Goal: Check status: Check status

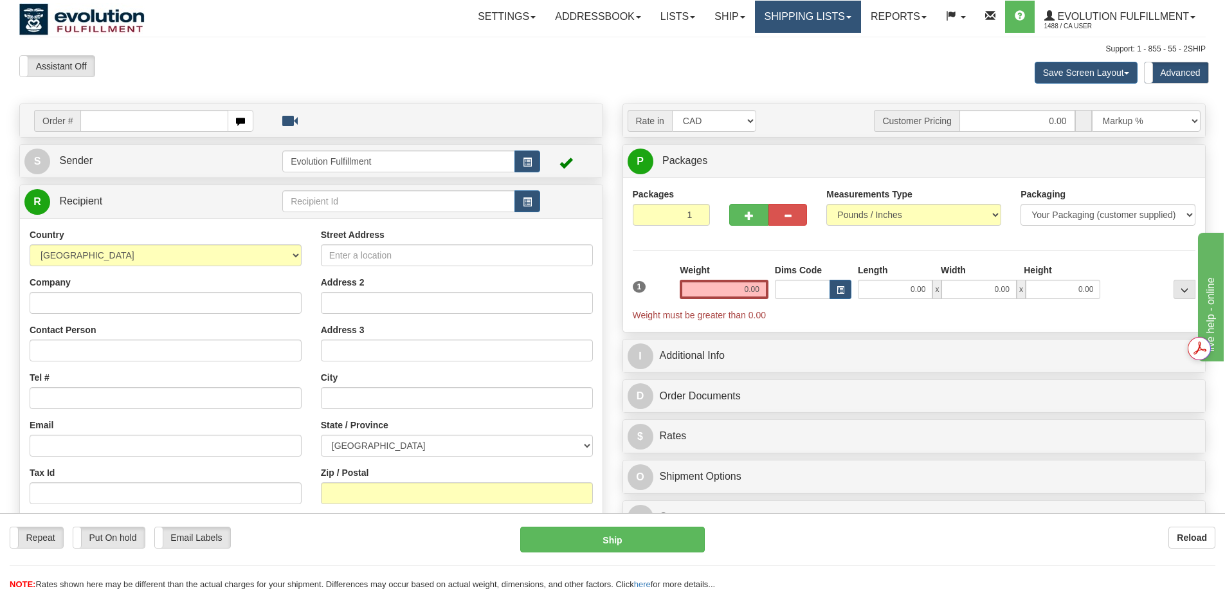
click at [808, 15] on link "Shipping lists" at bounding box center [808, 17] width 106 height 32
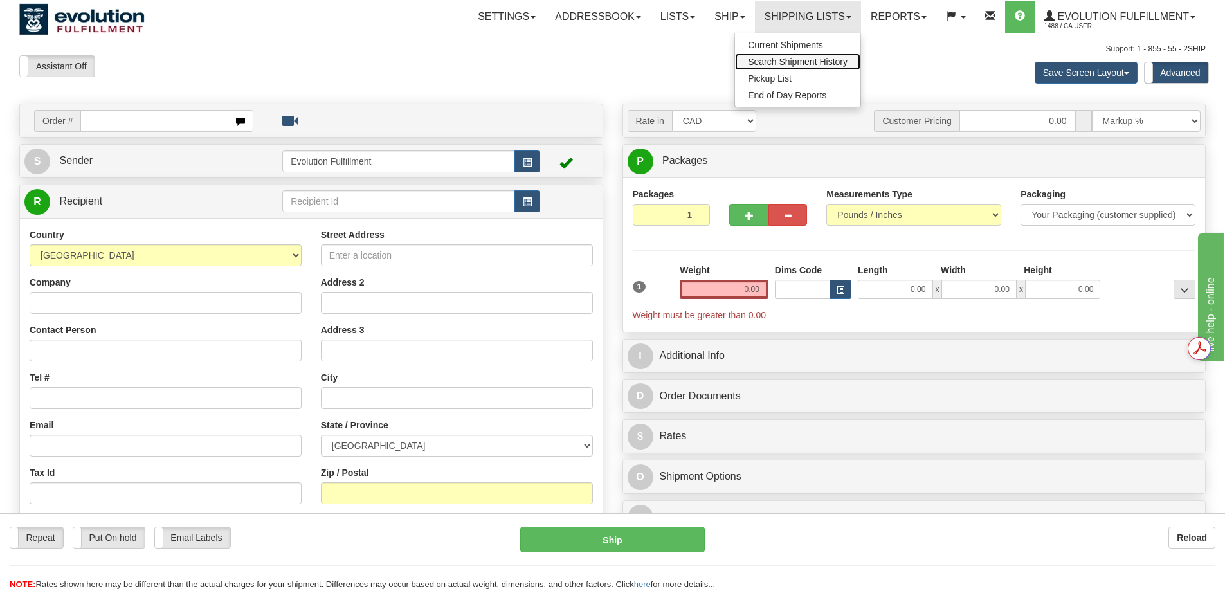
click at [793, 59] on span "Search Shipment History" at bounding box center [798, 62] width 100 height 10
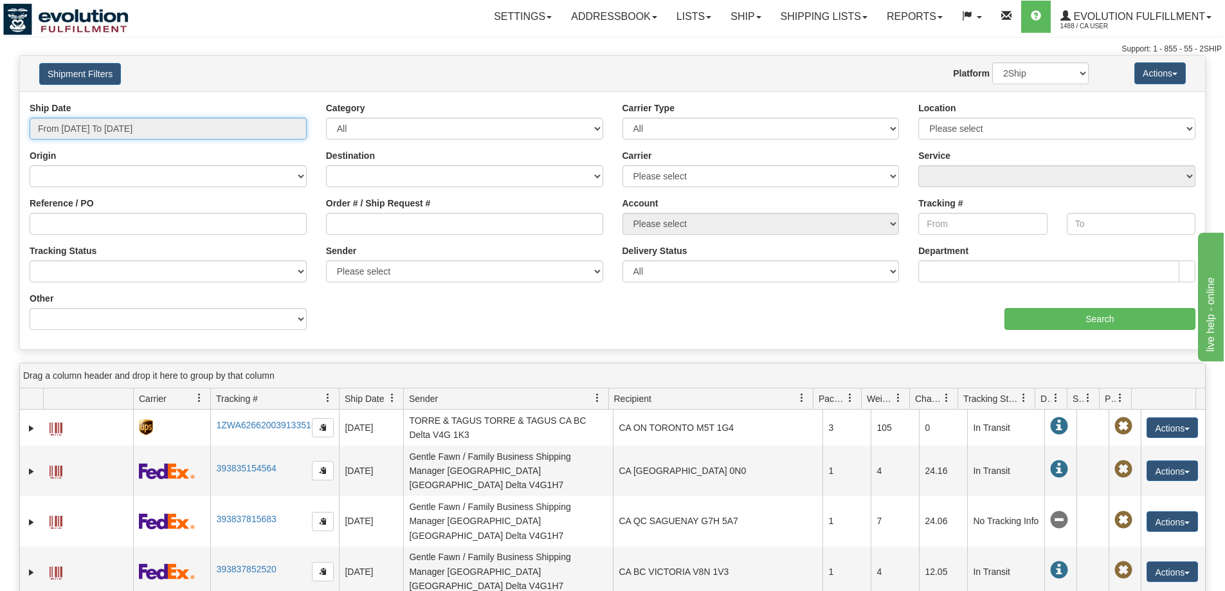
type input "[DATE]"
click at [237, 137] on input "From 10/02/2025 To 10/03/2025" at bounding box center [168, 129] width 277 height 22
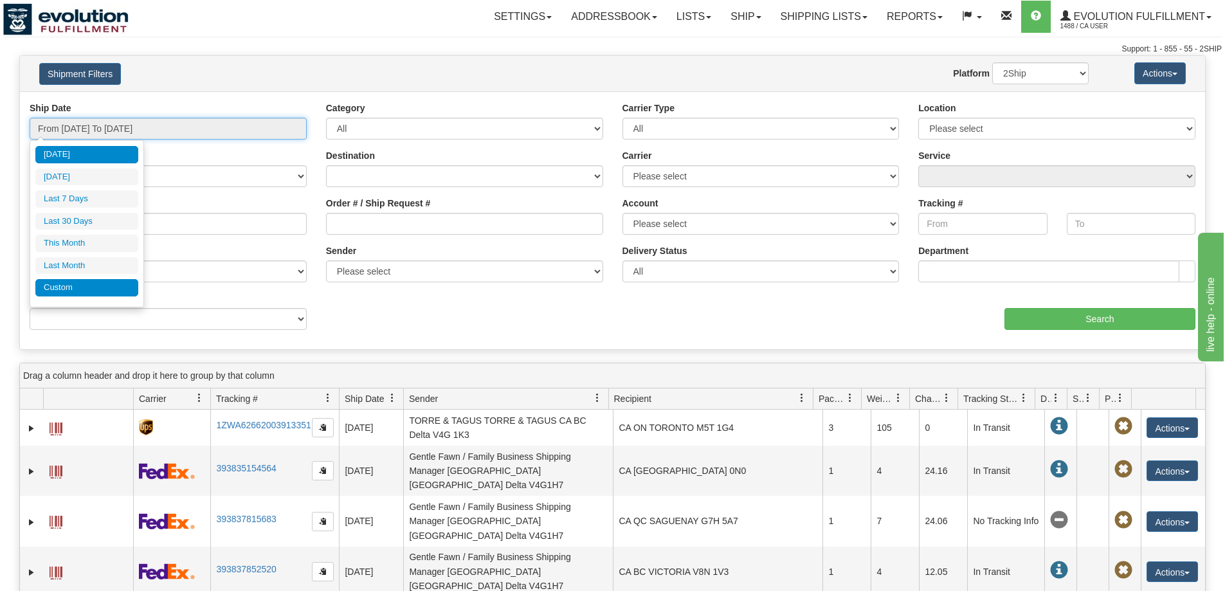
type input "09/01/2025"
type input "09/30/2025"
type input "[DATE]"
click at [104, 288] on li "Custom" at bounding box center [86, 287] width 103 height 17
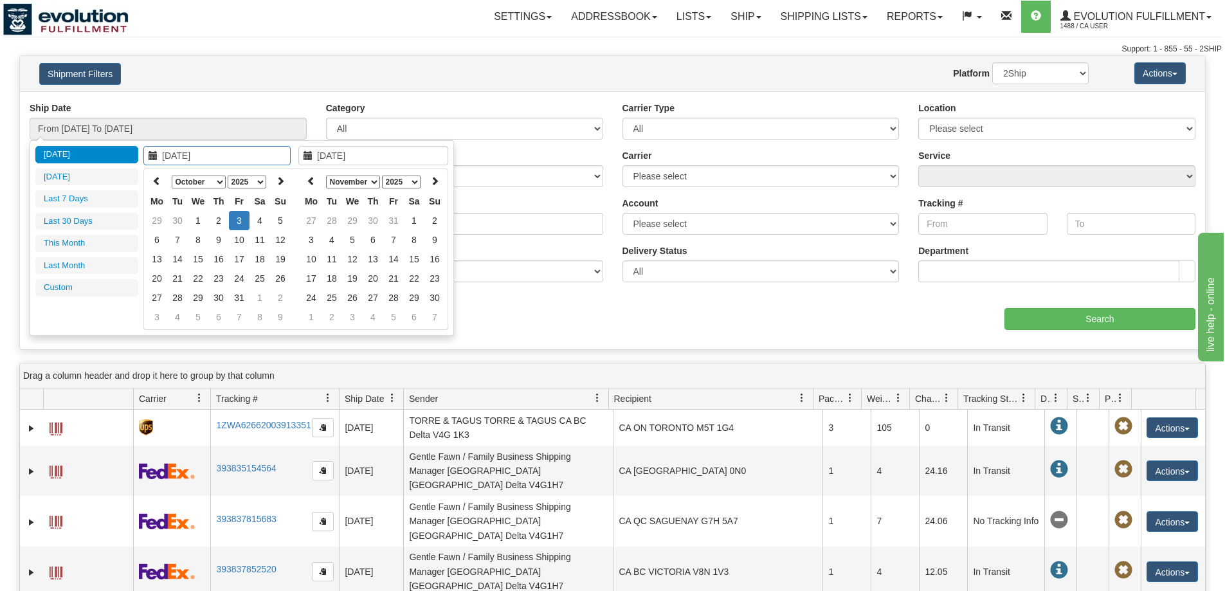
click at [154, 192] on th "Mo" at bounding box center [157, 201] width 21 height 19
click at [157, 179] on icon at bounding box center [156, 180] width 9 height 9
type input "09/19/2025"
click at [239, 280] on td "19" at bounding box center [239, 278] width 21 height 19
type input "09/19/2025"
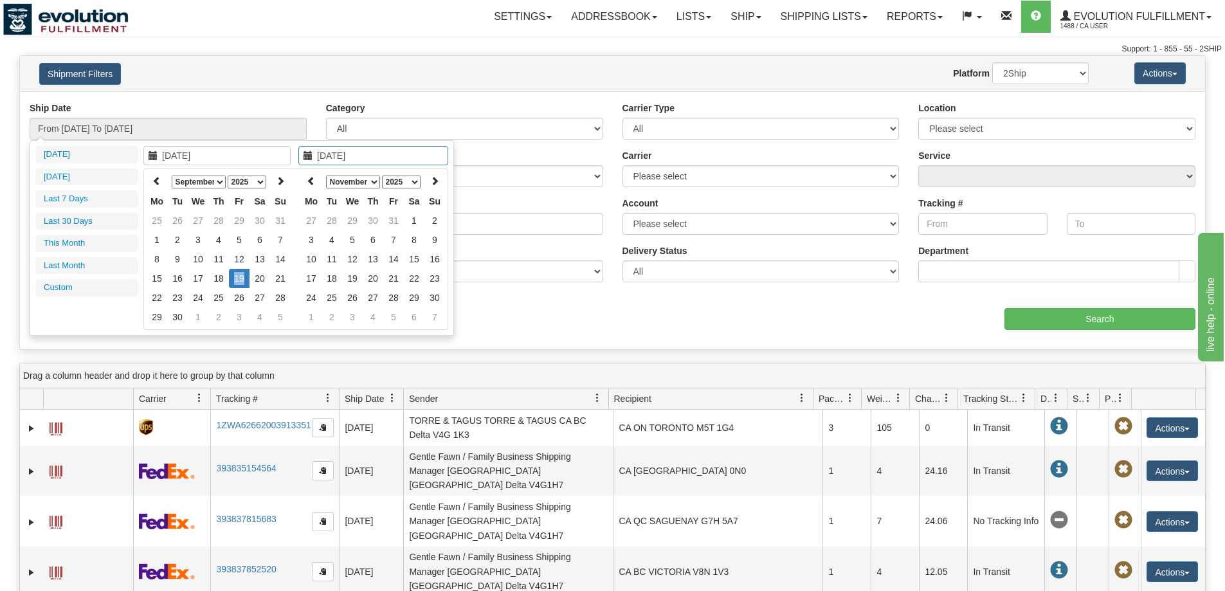
click at [239, 280] on td "19" at bounding box center [239, 278] width 21 height 19
type input "From 09/19/2025 To 09/19/2025"
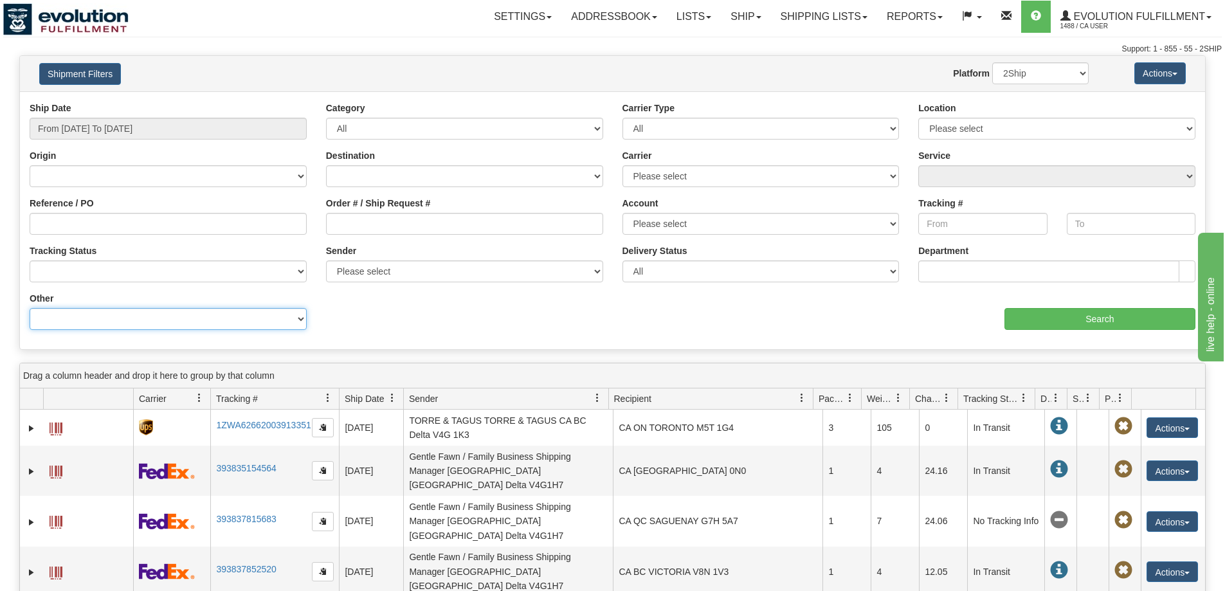
drag, startPoint x: 228, startPoint y: 322, endPoint x: 228, endPoint y: 314, distance: 7.1
click at [228, 322] on select "Billing Account # Billing Type BOL # (LTL) Commodity Or Documents Consolidation…" at bounding box center [168, 319] width 277 height 22
select select "Recipient_Company"
click at [30, 308] on select "Billing Account # Billing Type BOL # (LTL) Commodity Or Documents Consolidation…" at bounding box center [168, 319] width 277 height 22
click at [455, 322] on input "Value" at bounding box center [464, 319] width 277 height 22
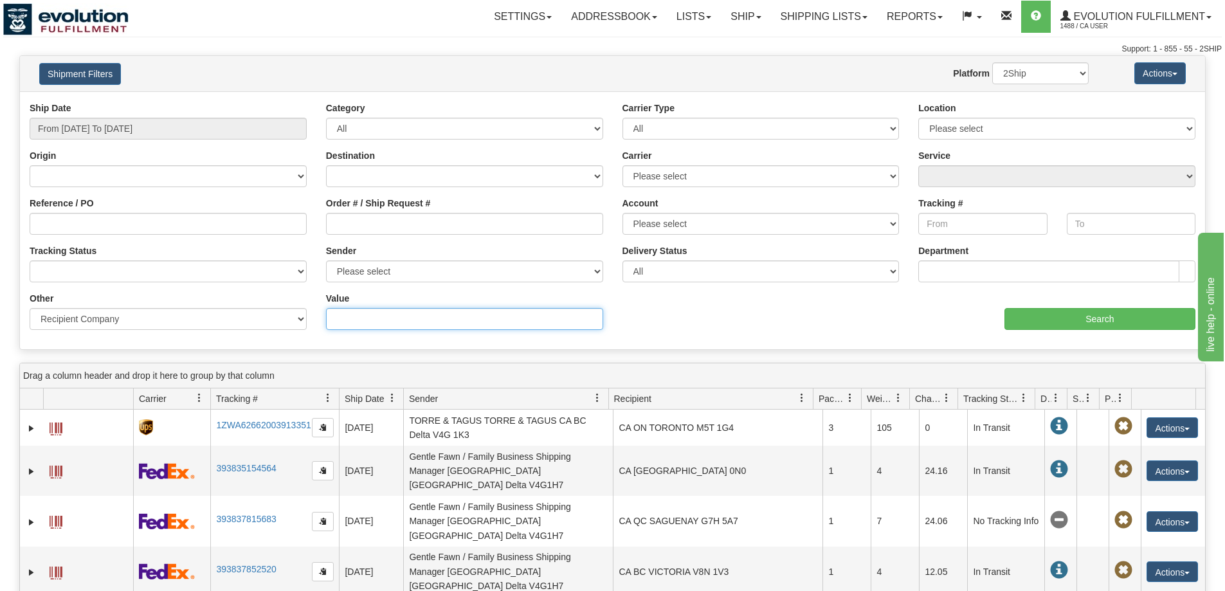
paste input "CORBETTS"
type input "CORBETTS"
click at [1098, 314] on input "Search" at bounding box center [1100, 319] width 191 height 22
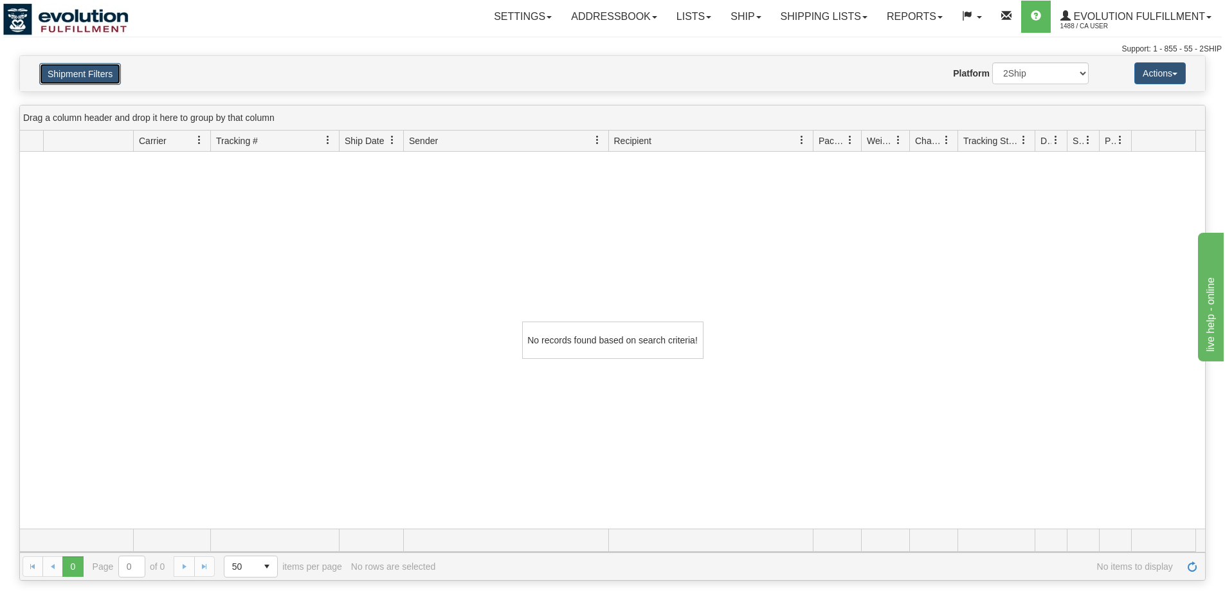
click at [63, 78] on button "Shipment Filters" at bounding box center [80, 74] width 82 height 22
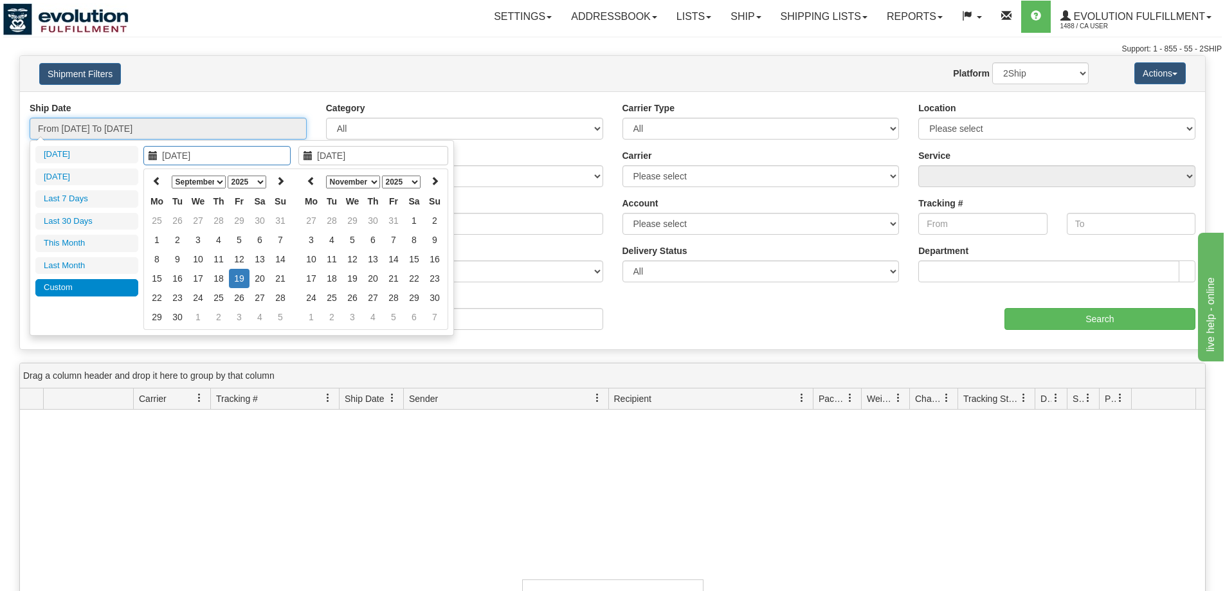
click at [176, 121] on input "From 09/19/2025 To 09/19/2025" at bounding box center [168, 129] width 277 height 22
type input "09/15/2025"
click at [161, 279] on td "15" at bounding box center [157, 278] width 21 height 19
type input "09/19/2025"
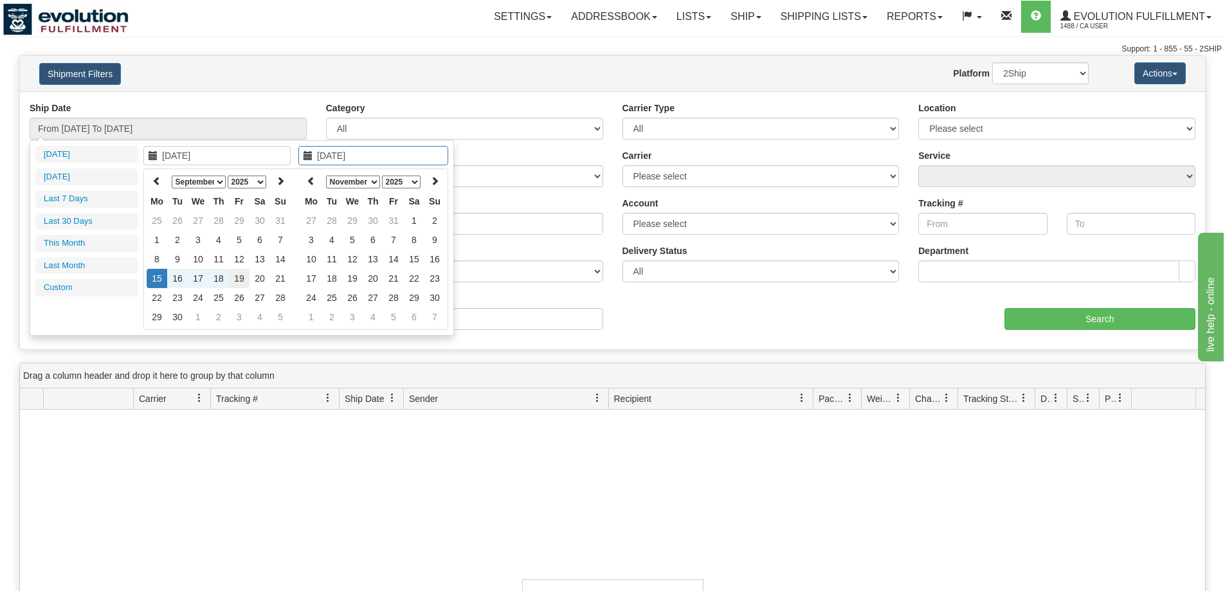
click at [233, 272] on td "19" at bounding box center [239, 278] width 21 height 19
type input "From 09/15/2025 To 09/19/2025"
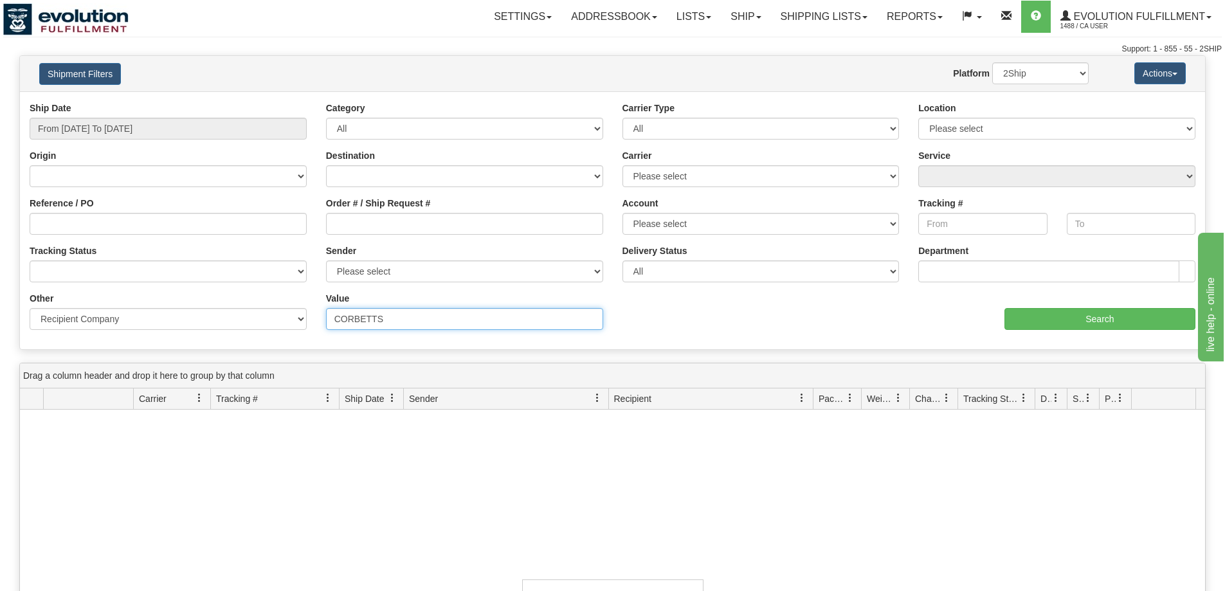
click at [404, 329] on input "CORBETTS" at bounding box center [464, 319] width 277 height 22
click at [1079, 310] on input "Search" at bounding box center [1100, 319] width 191 height 22
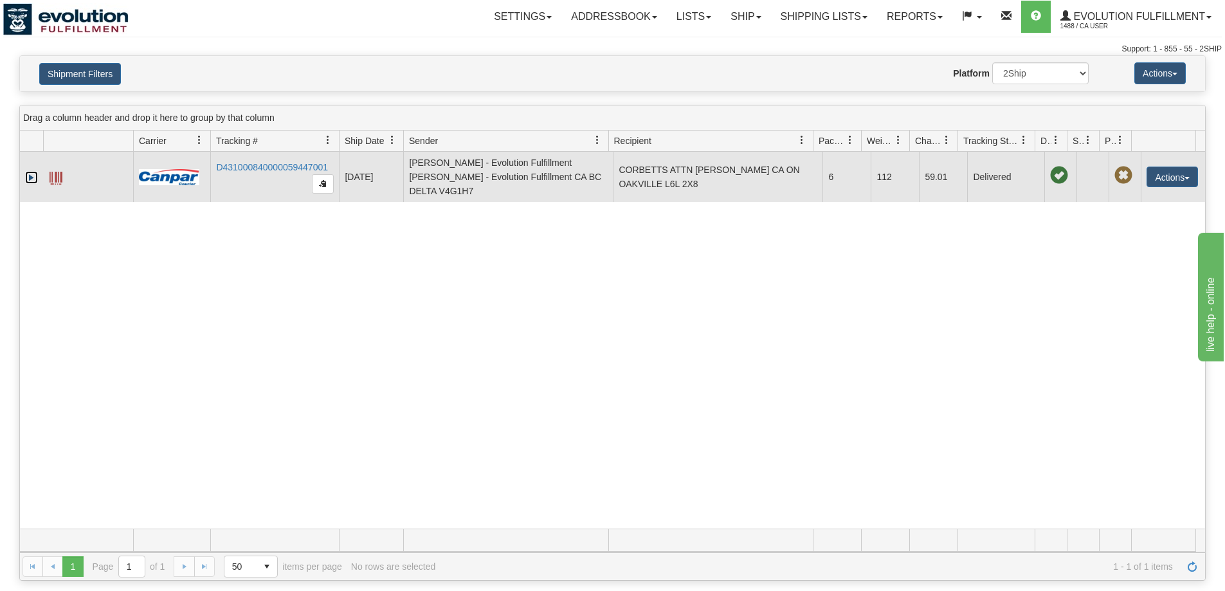
click at [33, 173] on link "Expand" at bounding box center [31, 177] width 13 height 13
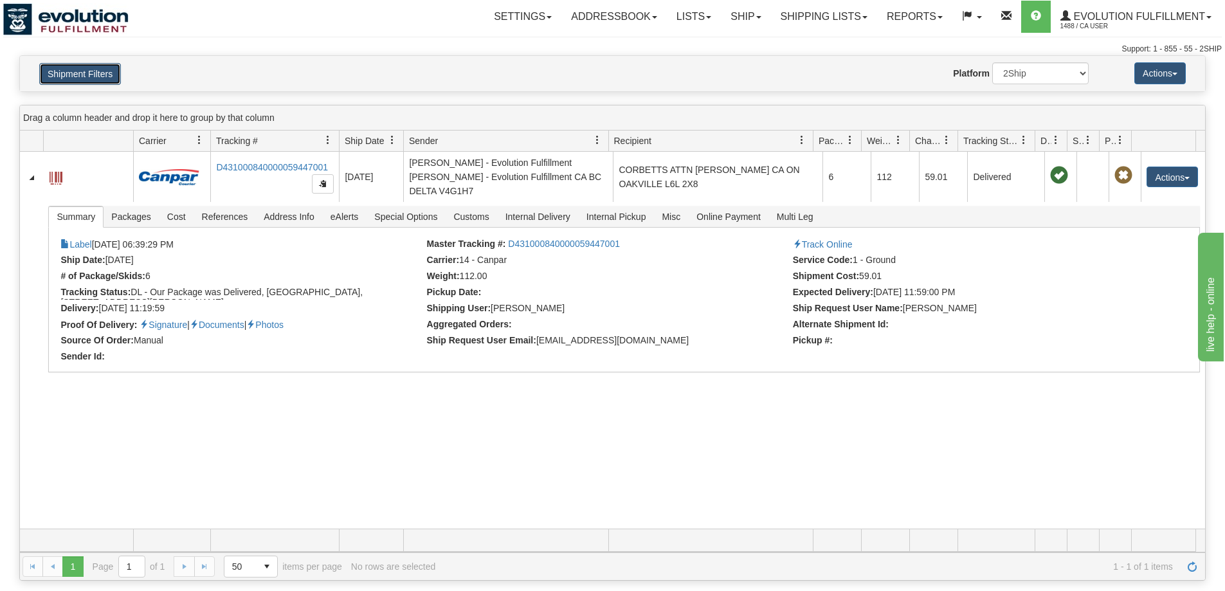
click at [104, 65] on button "Shipment Filters" at bounding box center [80, 74] width 82 height 22
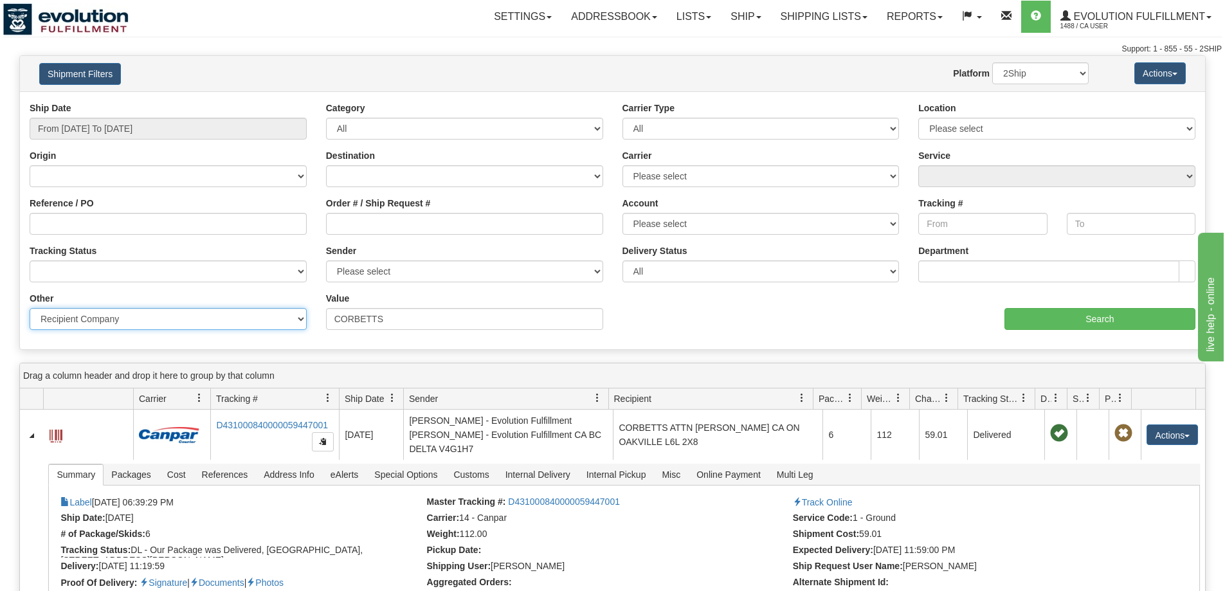
click at [226, 320] on select "Billing Account # Billing Type BOL # (LTL) Commodity Or Documents Consolidation…" at bounding box center [168, 319] width 277 height 22
select select "Recipient_ZIP"
click at [30, 308] on select "Billing Account # Billing Type BOL # (LTL) Commodity Or Documents Consolidation…" at bounding box center [168, 319] width 277 height 22
click at [442, 319] on input "Value" at bounding box center [464, 319] width 277 height 22
paste input "L6L 2X8"
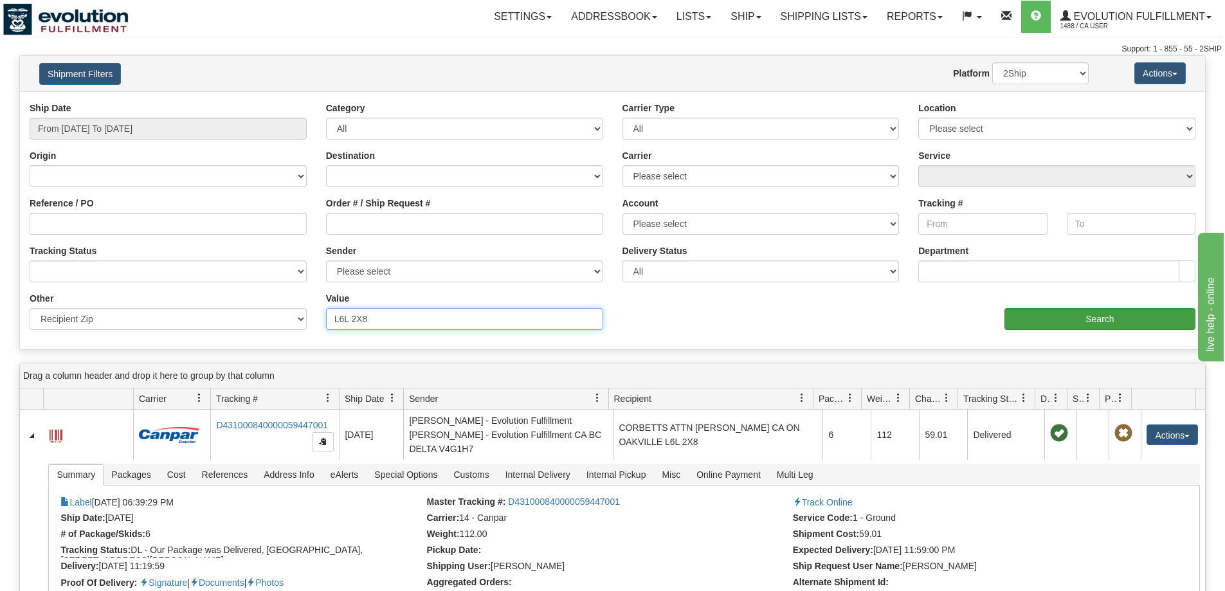
type input "L6L 2X8"
click at [1124, 318] on input "Search" at bounding box center [1100, 319] width 191 height 22
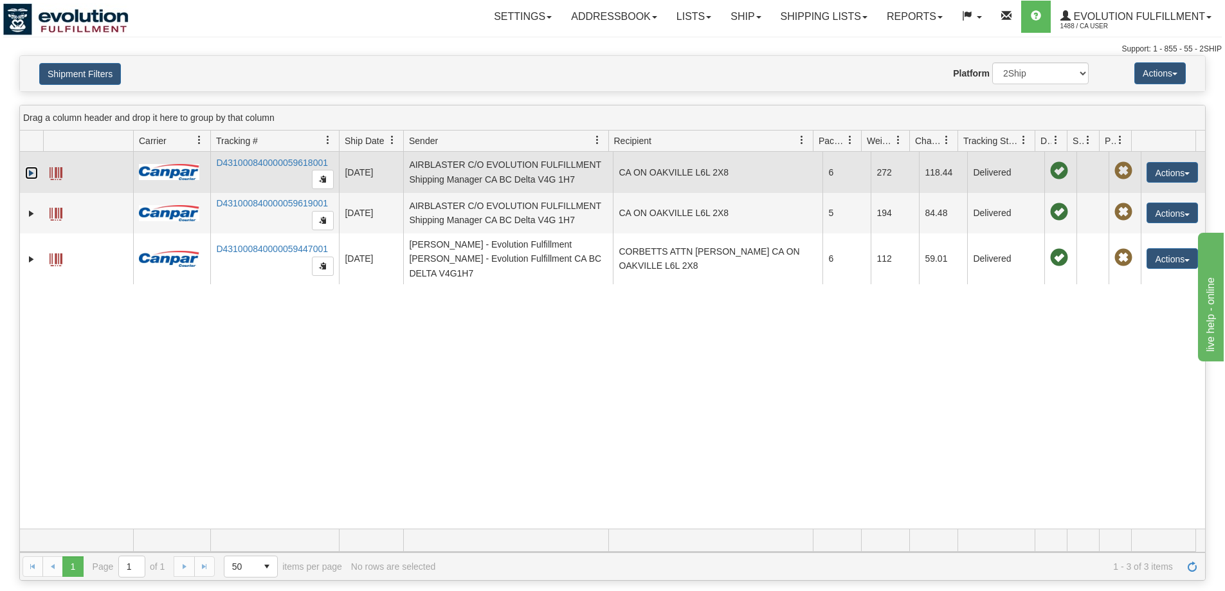
click at [32, 172] on link "Expand" at bounding box center [31, 173] width 13 height 13
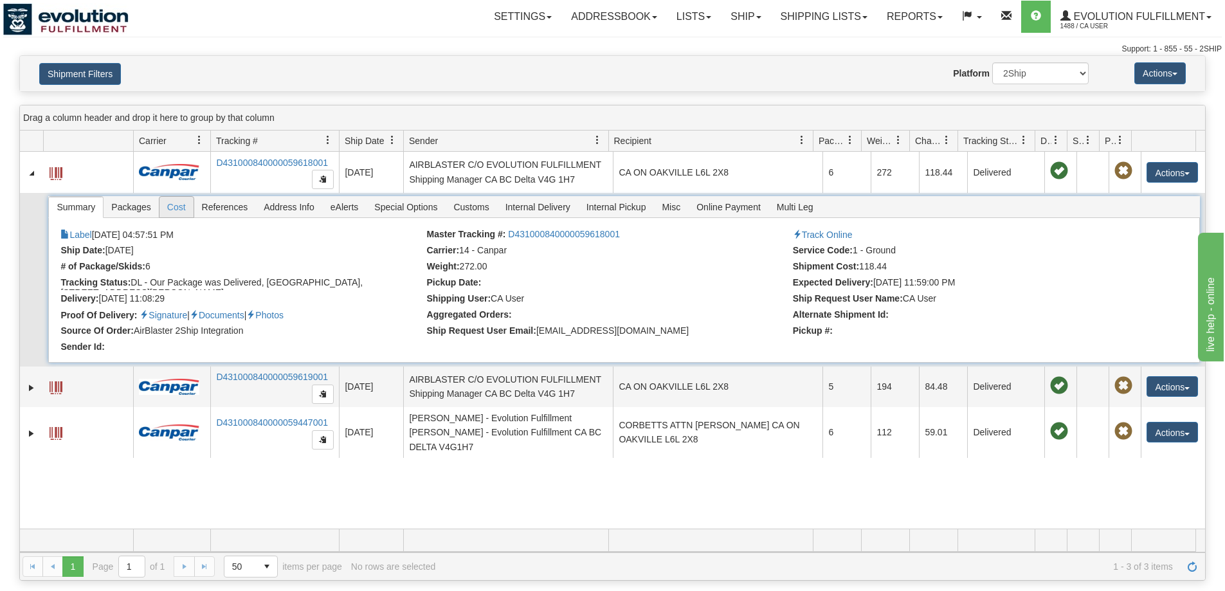
click at [178, 208] on span "Cost" at bounding box center [176, 207] width 34 height 21
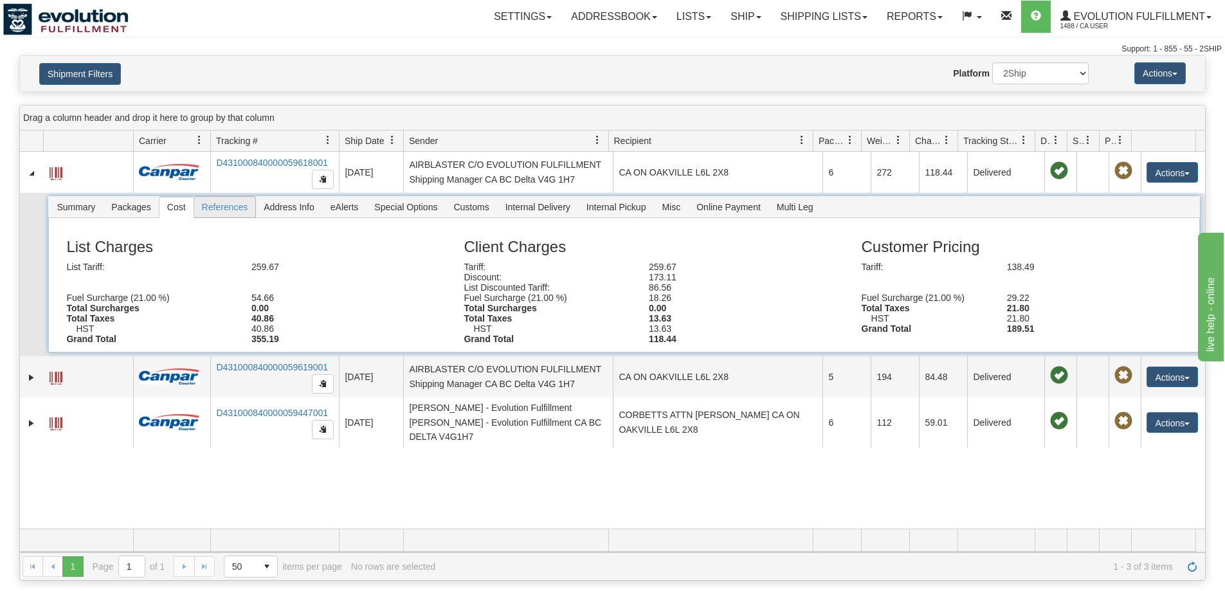
click at [206, 206] on span "References" at bounding box center [225, 207] width 62 height 21
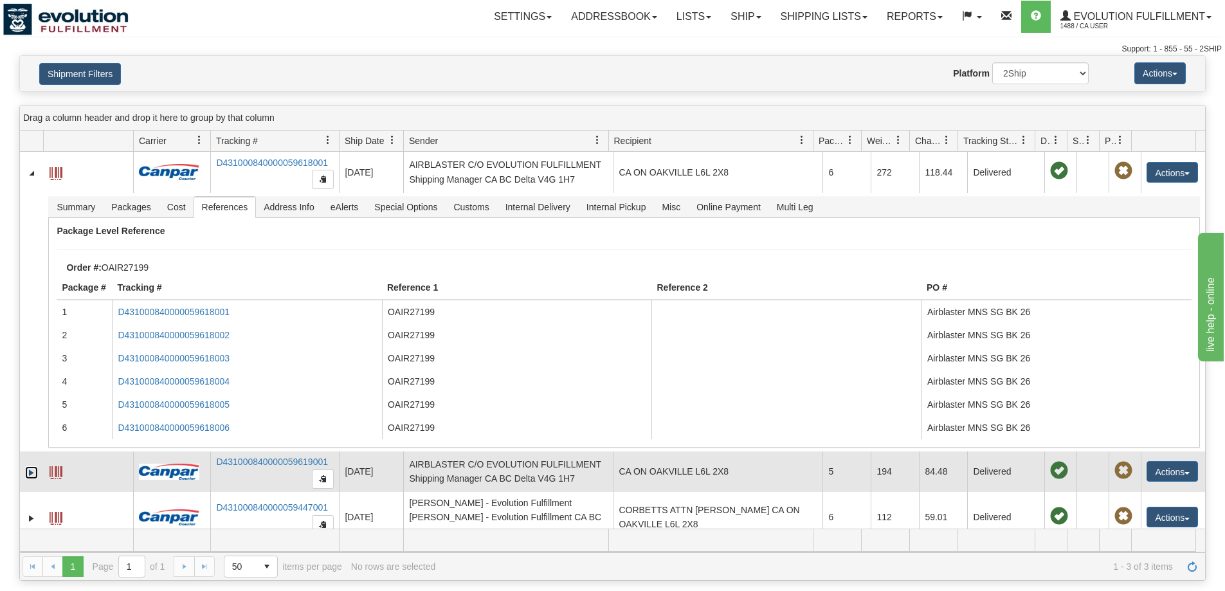
click at [34, 479] on link "Expand" at bounding box center [31, 472] width 13 height 13
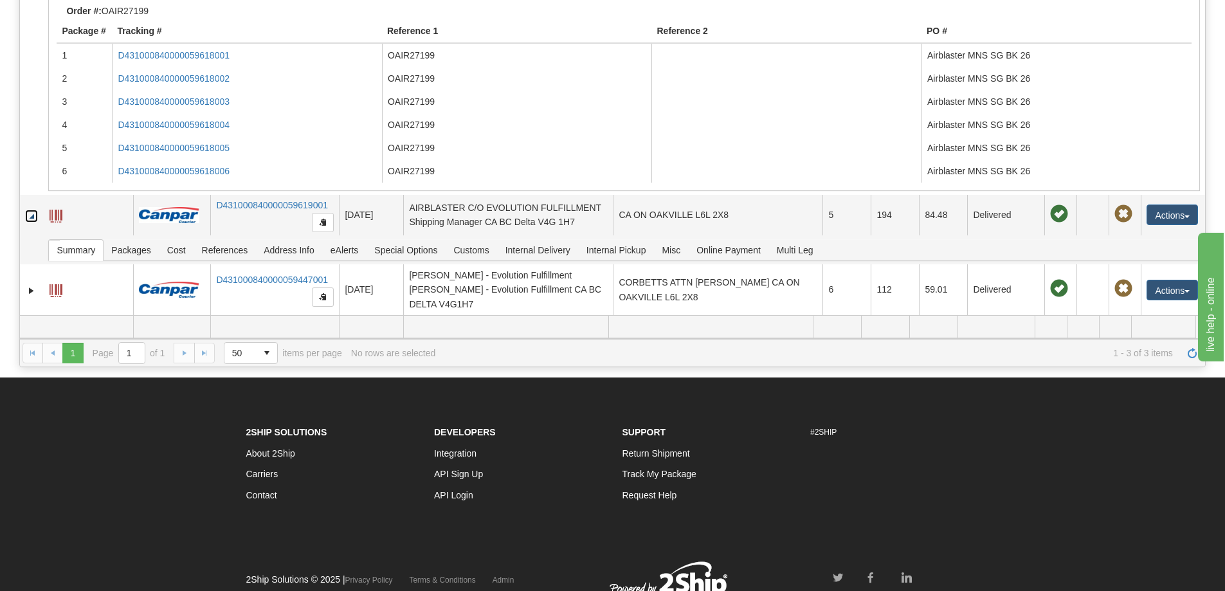
scroll to position [214, 0]
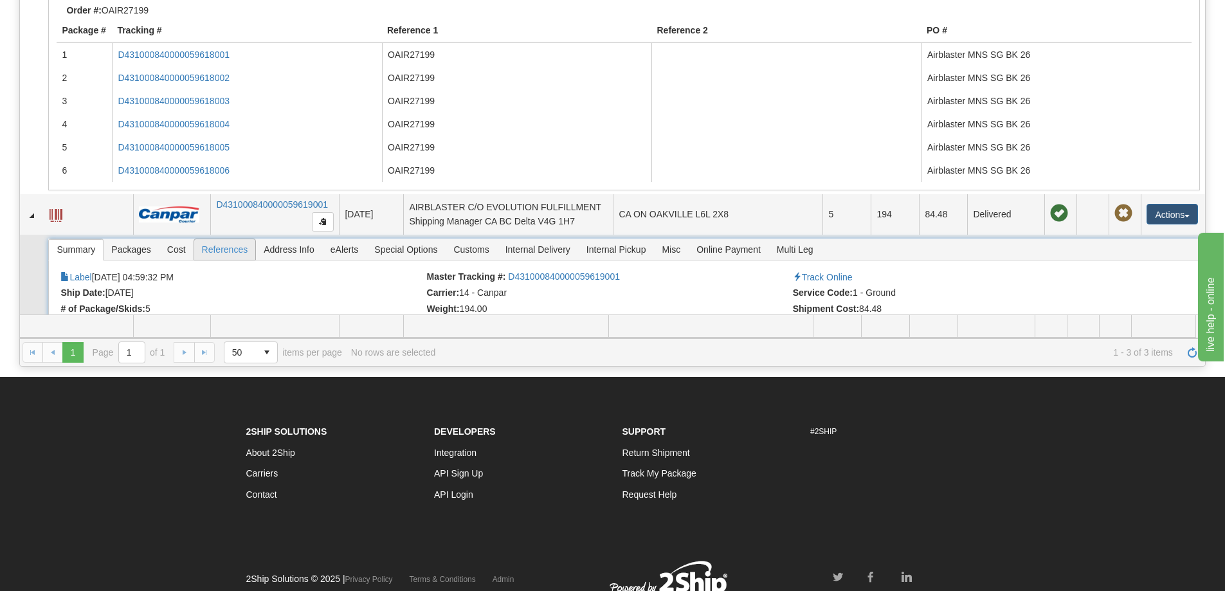
click at [203, 259] on span "References" at bounding box center [225, 249] width 62 height 21
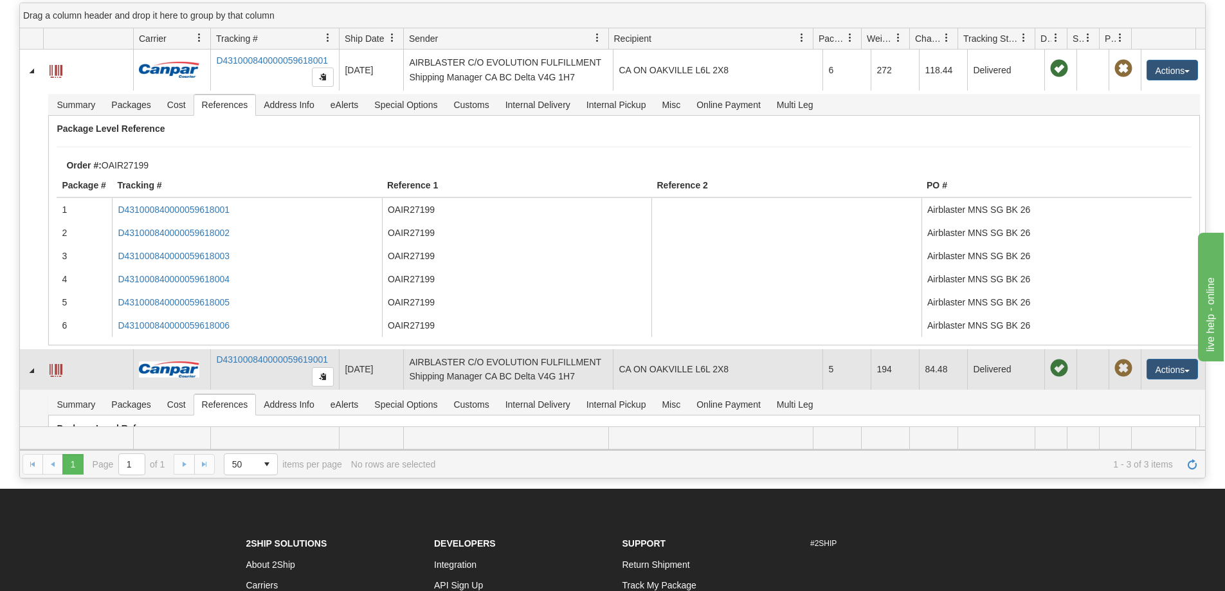
scroll to position [107, 0]
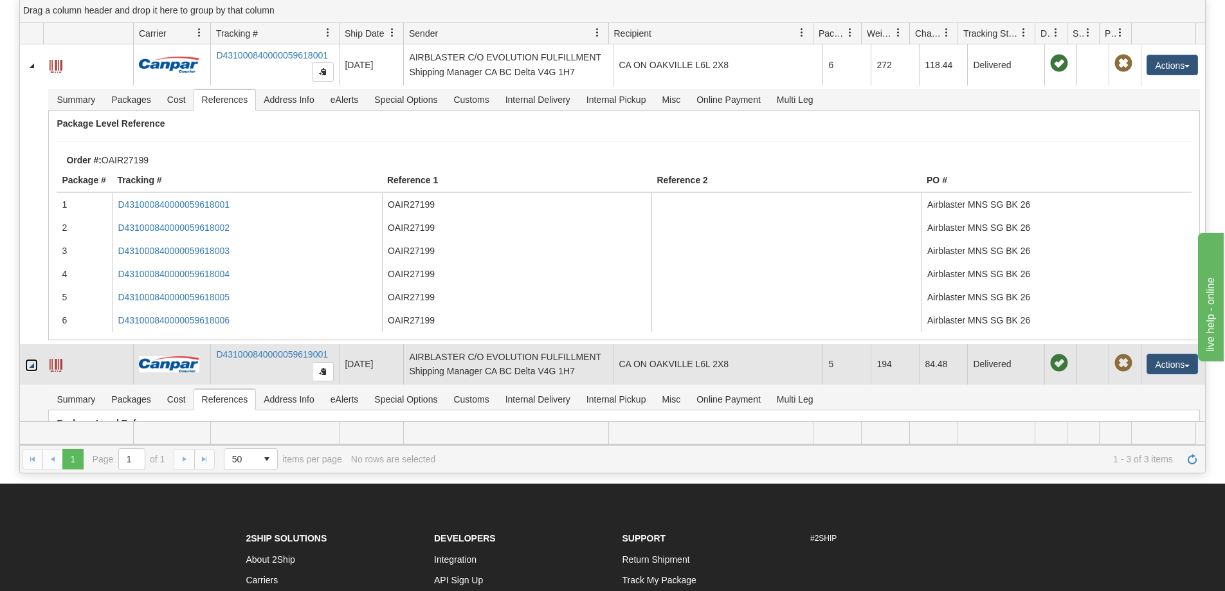
drag, startPoint x: 31, startPoint y: 378, endPoint x: 40, endPoint y: 375, distance: 9.4
click at [31, 372] on link "Collapse" at bounding box center [31, 365] width 13 height 13
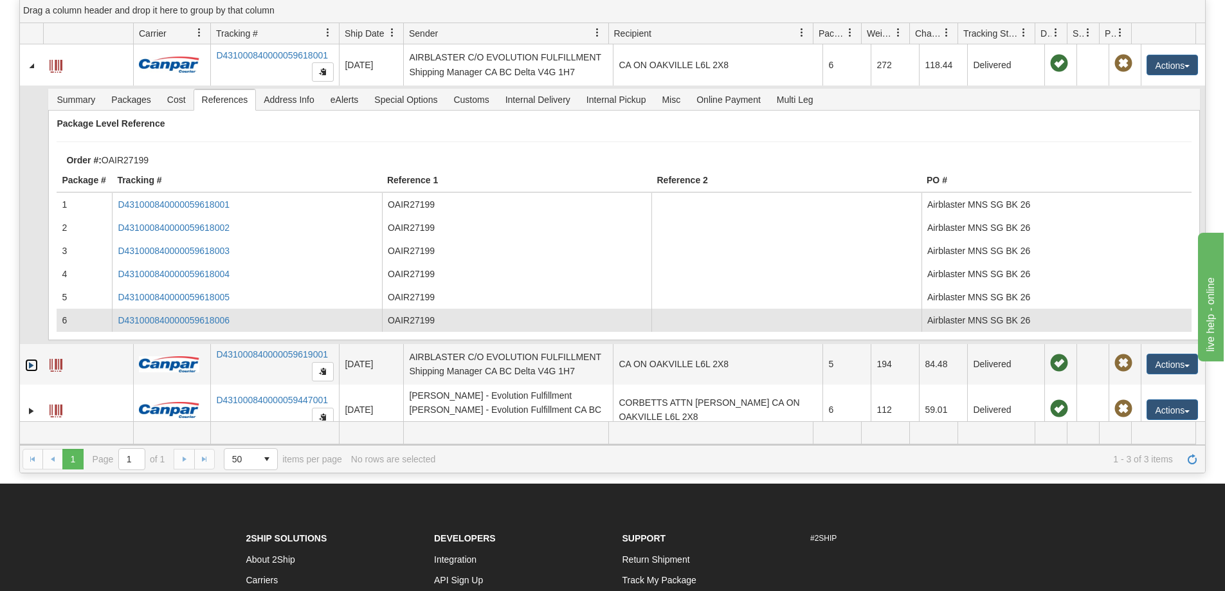
scroll to position [14, 0]
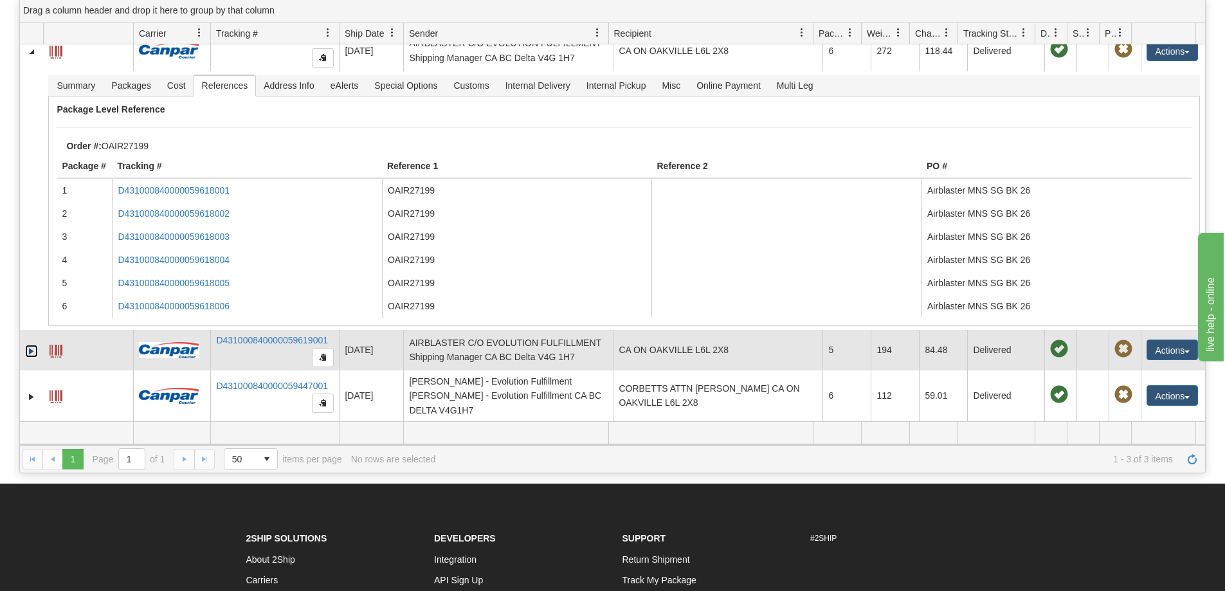
click at [30, 358] on link "Expand" at bounding box center [31, 351] width 13 height 13
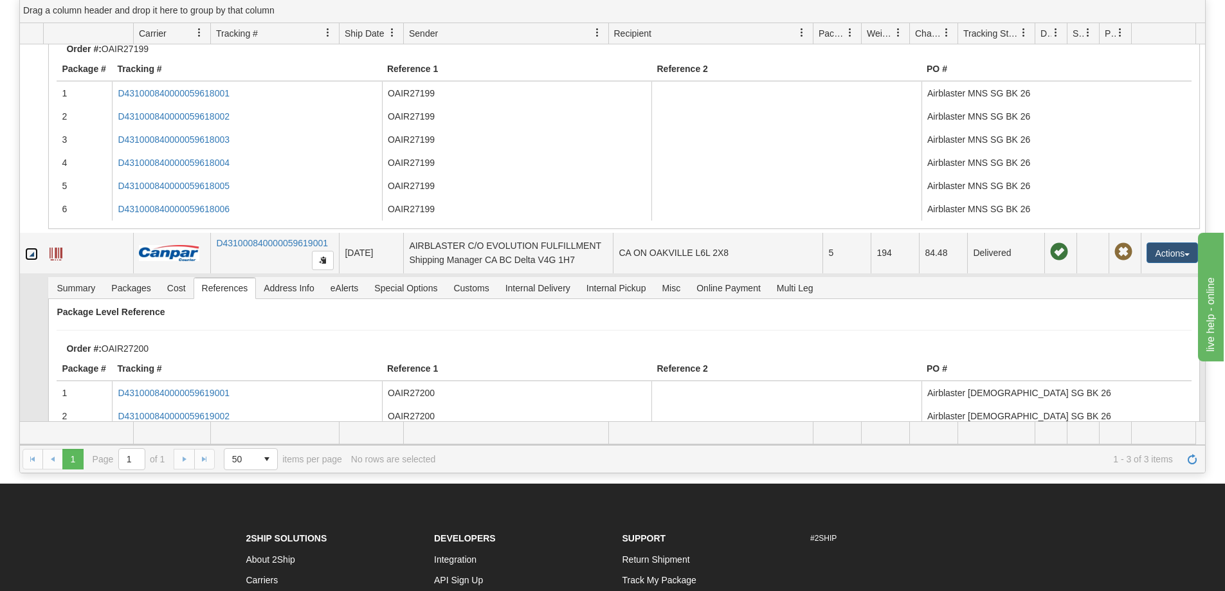
scroll to position [122, 0]
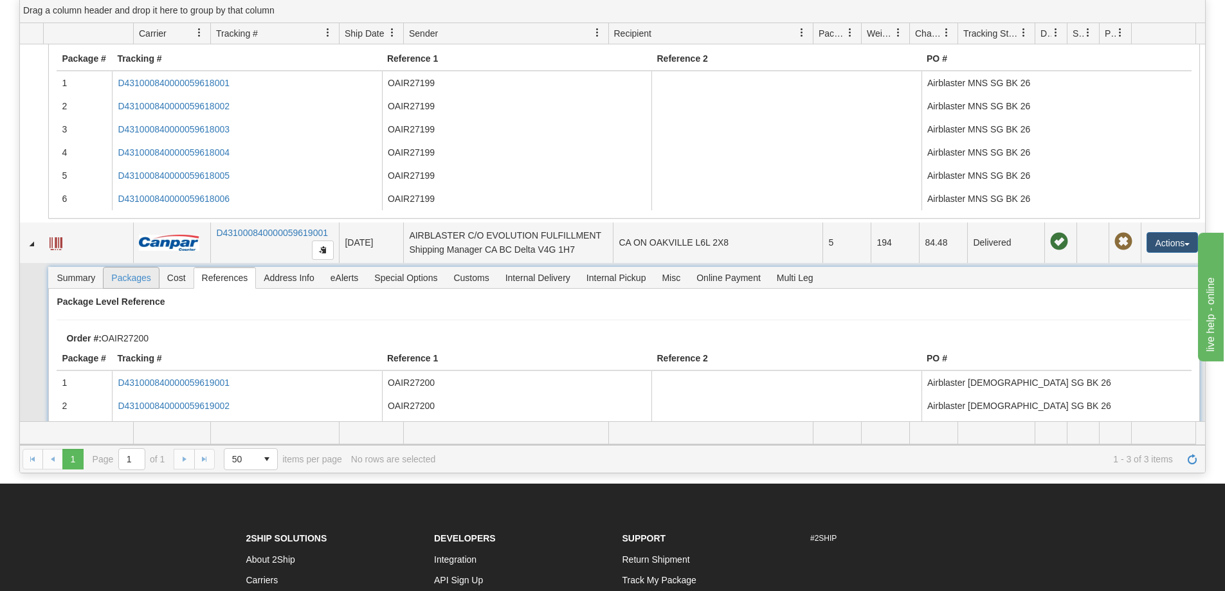
click at [154, 288] on span "Packages" at bounding box center [131, 278] width 55 height 21
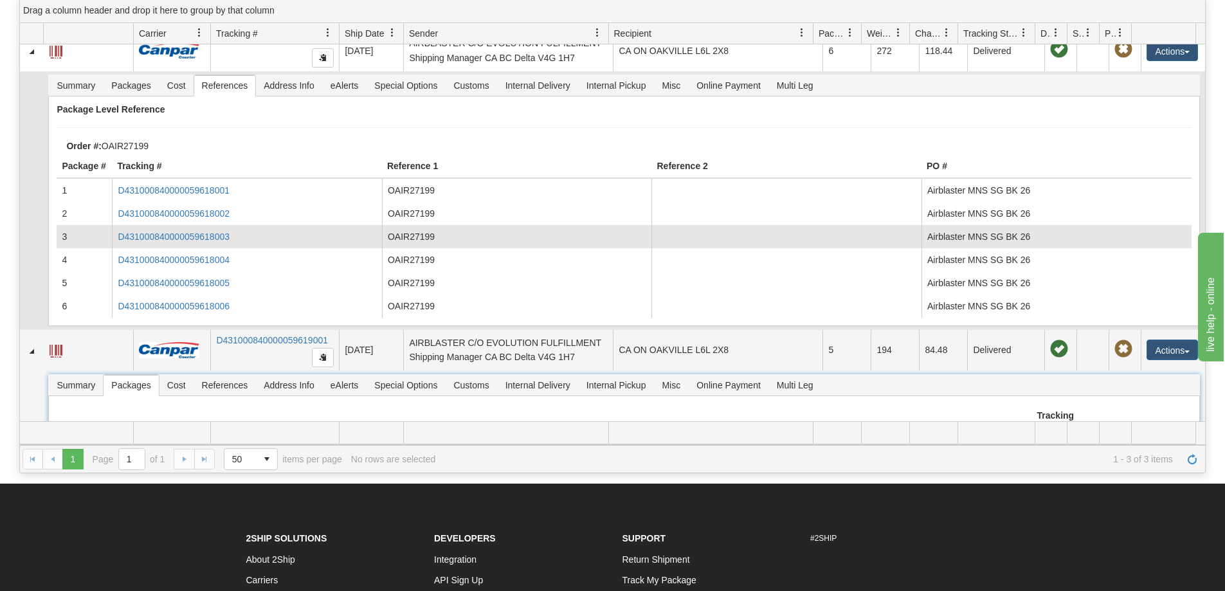
scroll to position [0, 0]
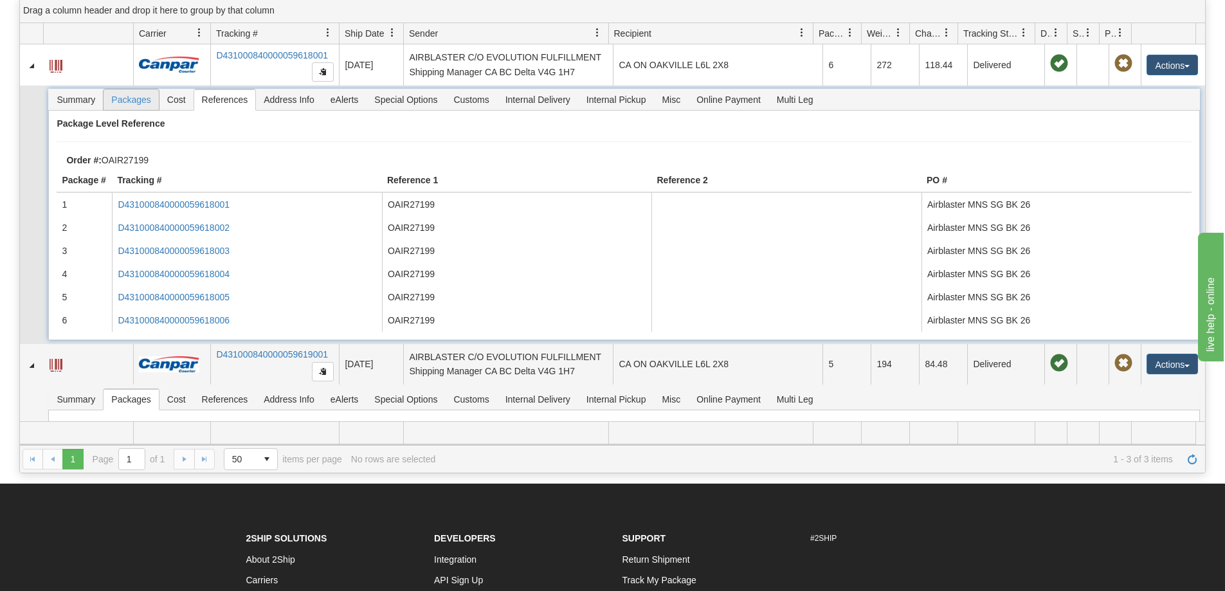
click at [152, 100] on span "Packages" at bounding box center [131, 99] width 55 height 21
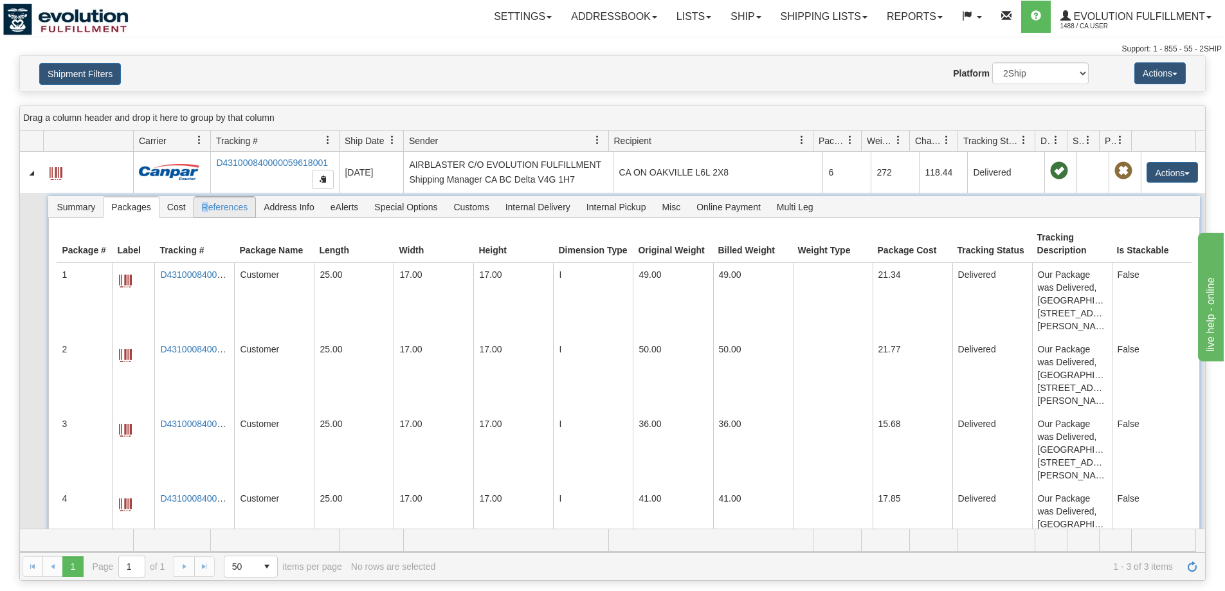
click at [207, 210] on span "References" at bounding box center [225, 207] width 62 height 21
